Goal: Check status

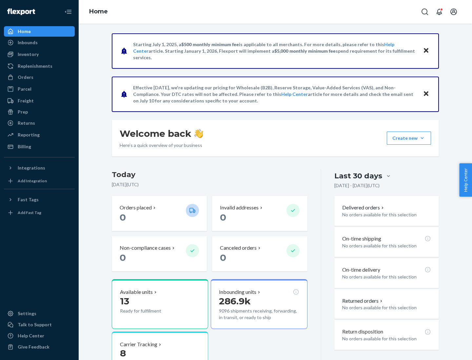
click at [422, 138] on button "Create new Create new inbound Create new order Create new product" at bounding box center [409, 138] width 44 height 13
click at [27, 43] on div "Inbounds" at bounding box center [28, 42] width 20 height 7
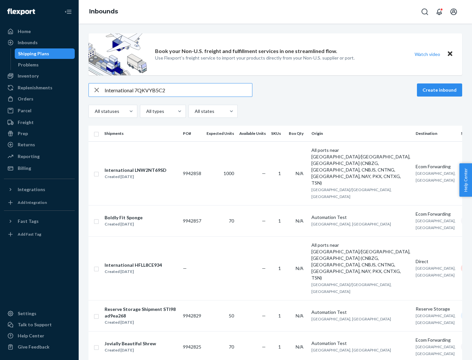
type input "International 7QKVYB5C29"
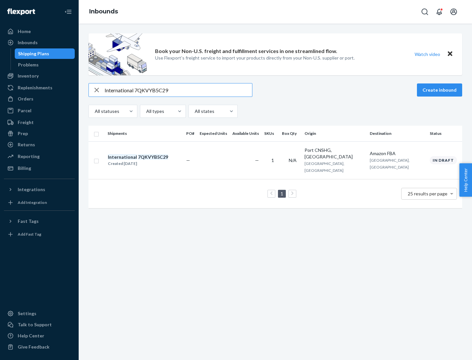
click at [149, 161] on div "Created [DATE]" at bounding box center [138, 164] width 60 height 7
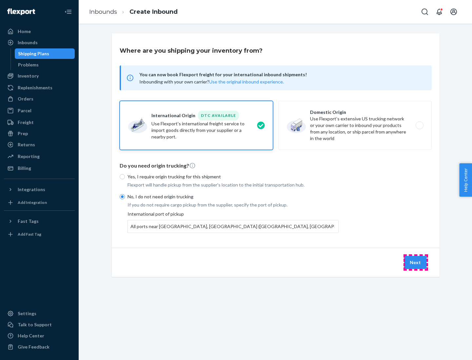
click at [415, 262] on button "Next" at bounding box center [415, 262] width 22 height 13
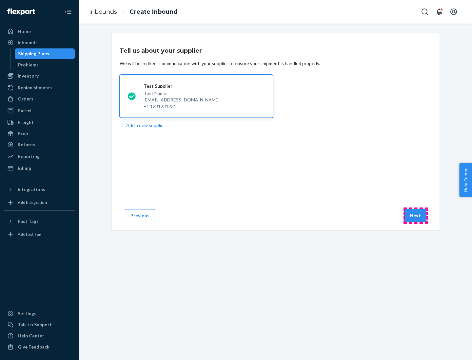
click at [415, 216] on button "Next" at bounding box center [415, 215] width 22 height 13
